Goal: Task Accomplishment & Management: Complete application form

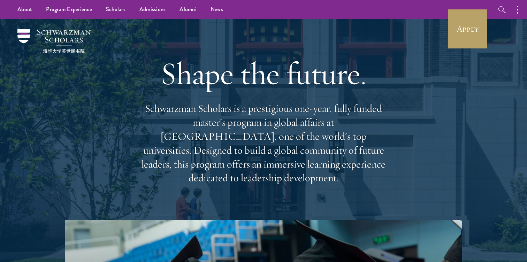
click at [369, 91] on h1 "Shape the future." at bounding box center [263, 73] width 251 height 39
click at [333, 54] on div "Shape the future. Schwarzman Scholars is a prestigious one-year, fully funded m…" at bounding box center [263, 119] width 251 height 201
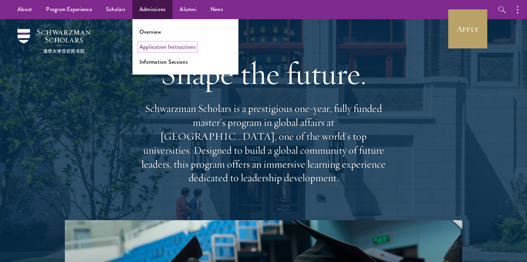
click at [150, 43] on link "Application Instructions" at bounding box center [167, 47] width 56 height 8
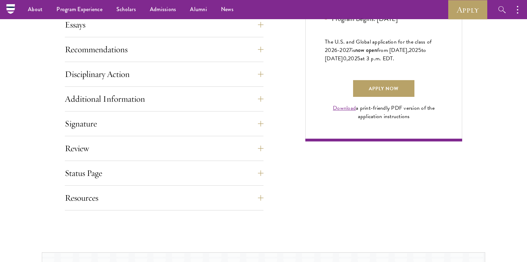
scroll to position [452, 0]
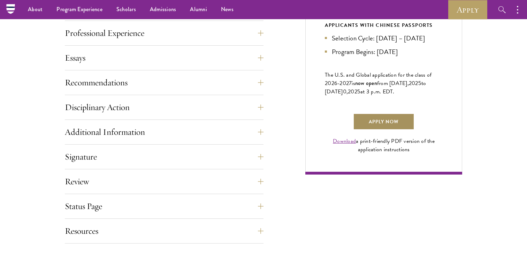
click at [387, 130] on link "Apply Now" at bounding box center [383, 121] width 61 height 17
